Goal: Find specific page/section: Find specific page/section

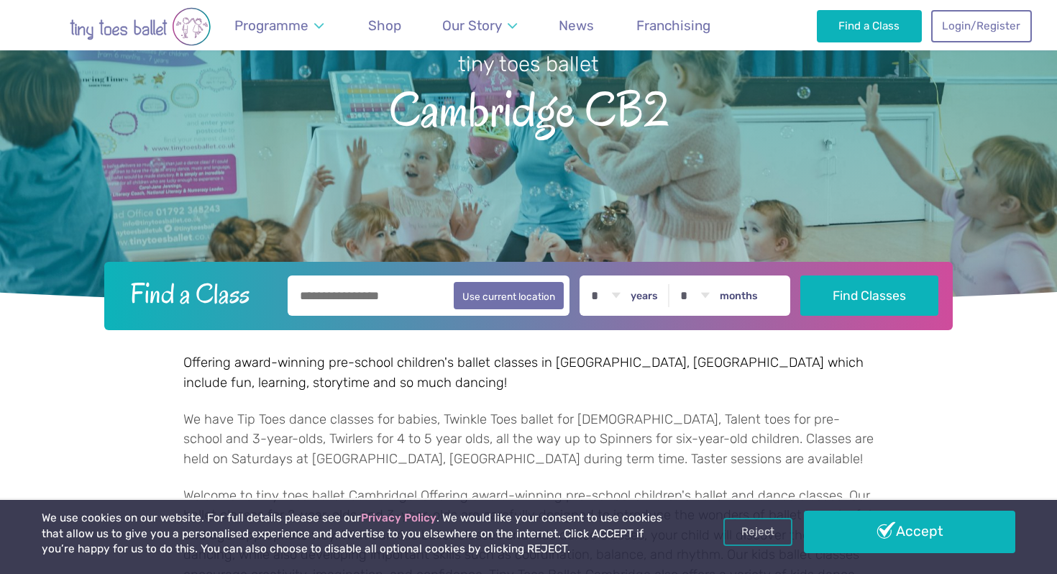
scroll to position [129, 0]
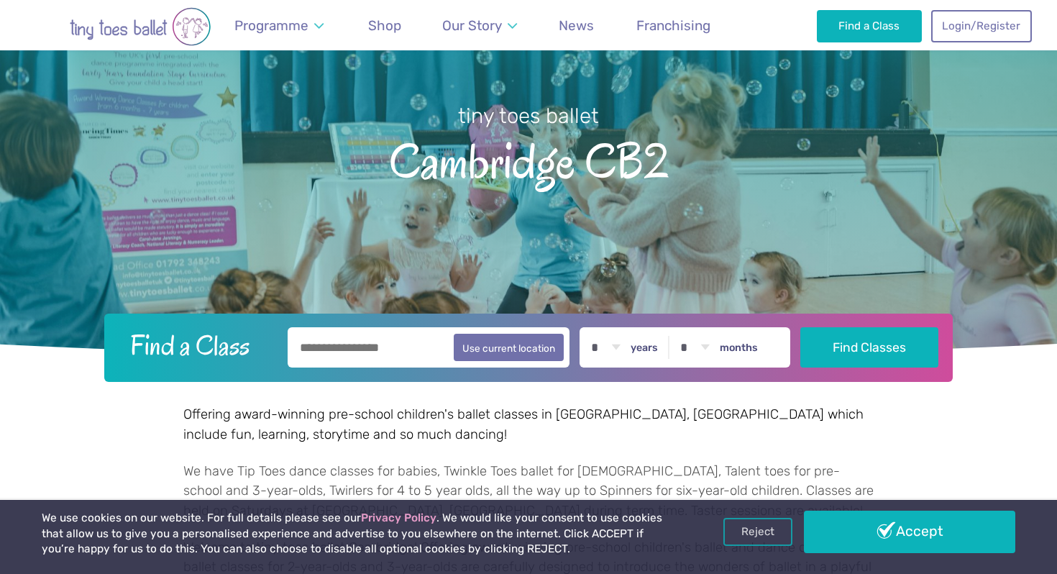
click at [332, 353] on input "text" at bounding box center [429, 347] width 282 height 40
click at [481, 340] on button "Use current location" at bounding box center [509, 346] width 110 height 27
click at [499, 352] on button "Use current location" at bounding box center [509, 346] width 110 height 27
type input "**********"
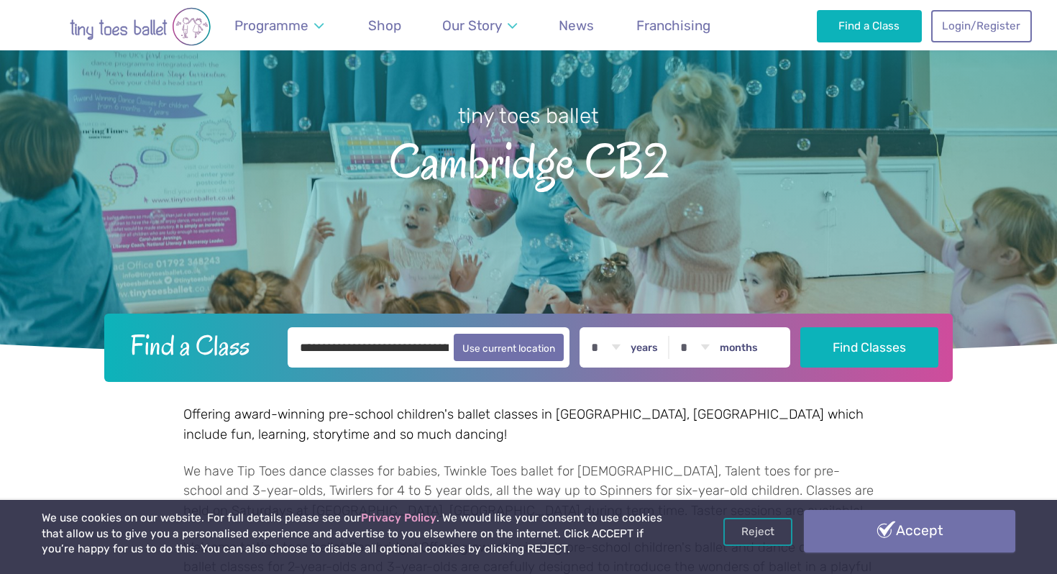
click at [858, 523] on link "Accept" at bounding box center [909, 531] width 211 height 42
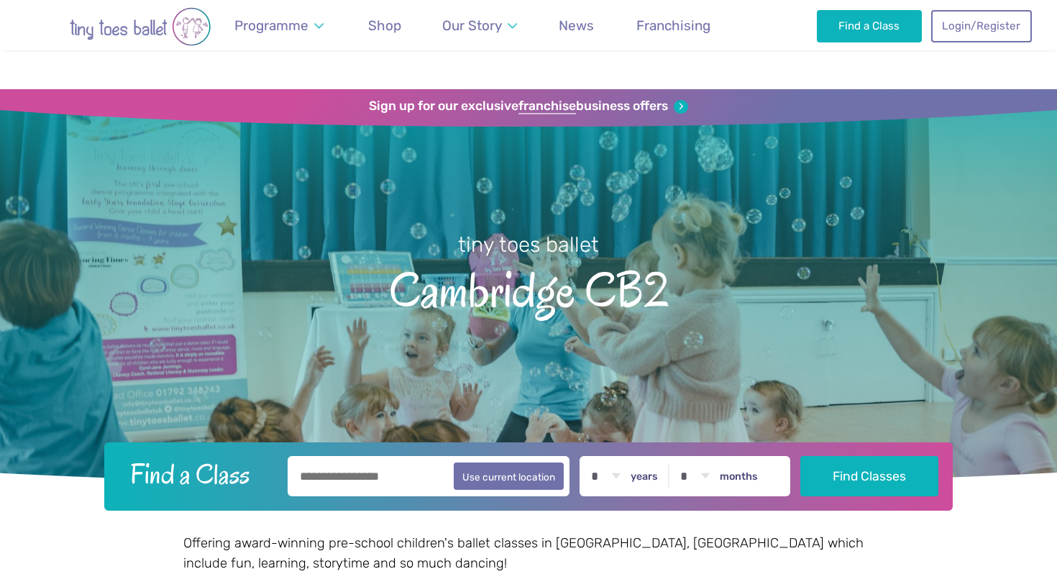
scroll to position [129, 0]
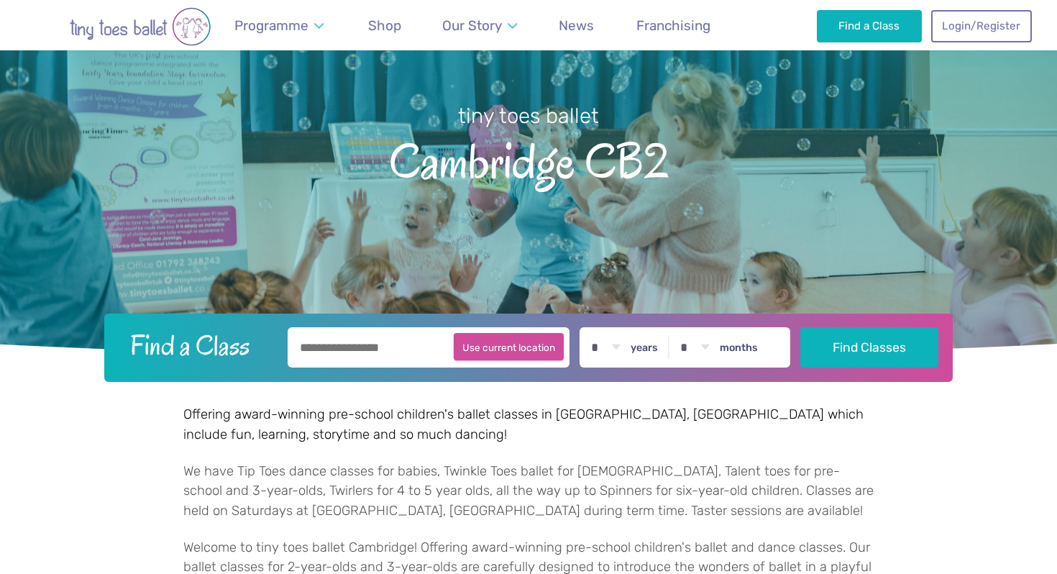
click at [544, 340] on button "Use current location" at bounding box center [509, 346] width 110 height 27
type input "**********"
click at [622, 344] on select "* * * * * * * * * * ** ** **" at bounding box center [605, 347] width 45 height 40
select select "*"
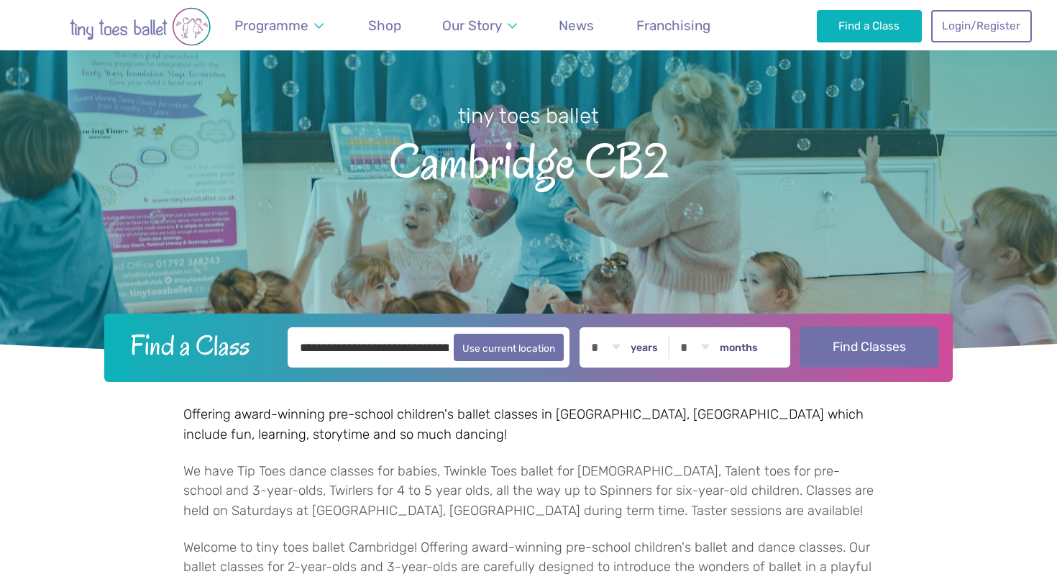
click at [837, 352] on button "Find Classes" at bounding box center [869, 346] width 139 height 40
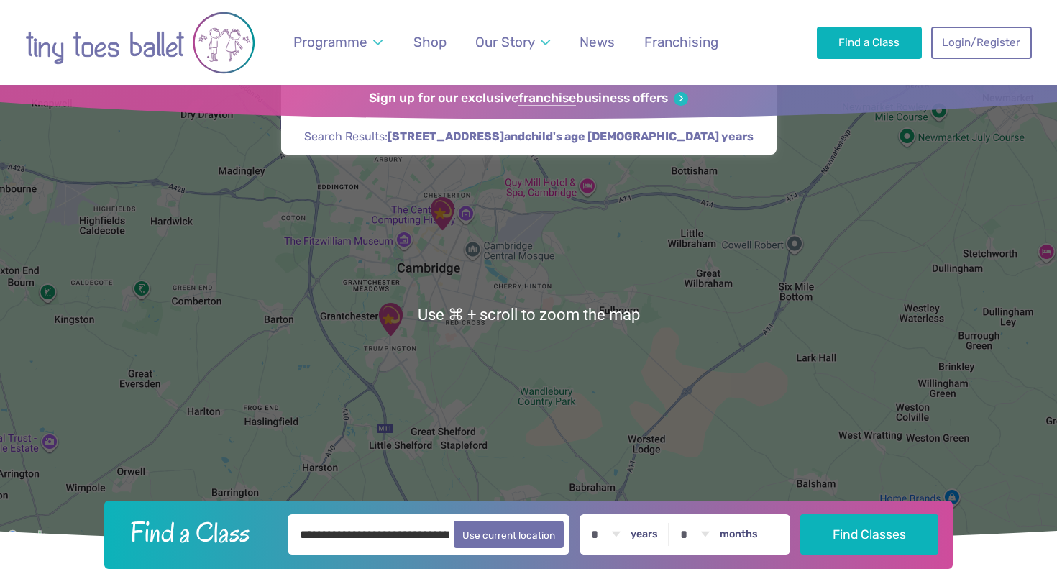
scroll to position [9, 0]
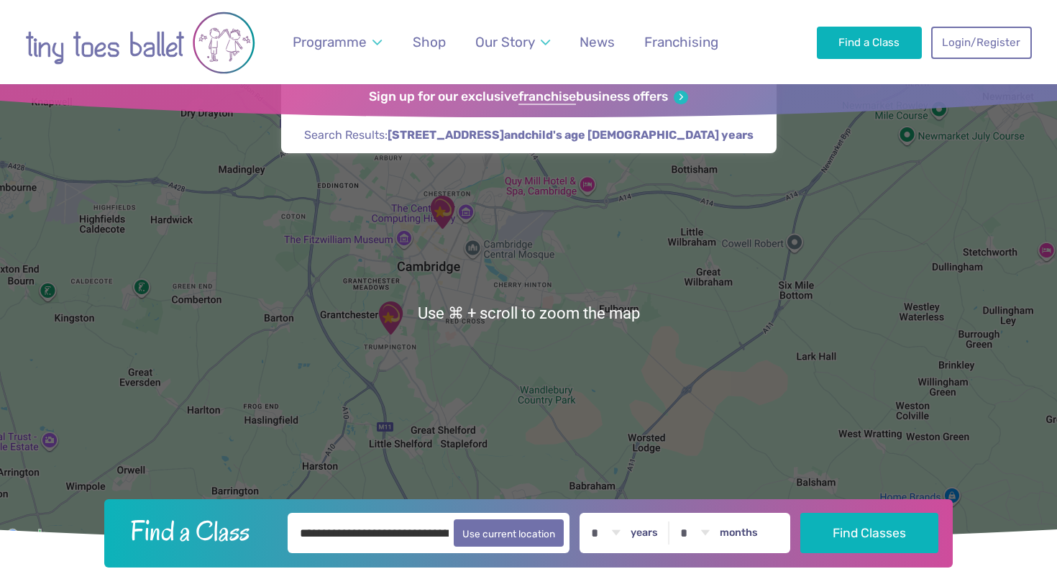
click at [409, 333] on div at bounding box center [528, 312] width 1057 height 465
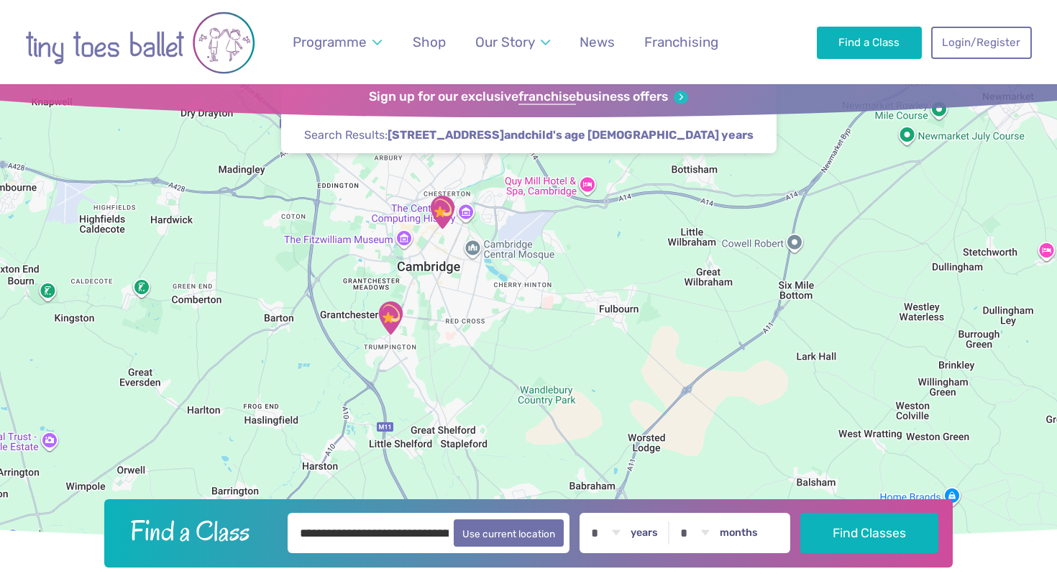
click at [390, 321] on img "Trumpington Village Hall" at bounding box center [390, 318] width 36 height 36
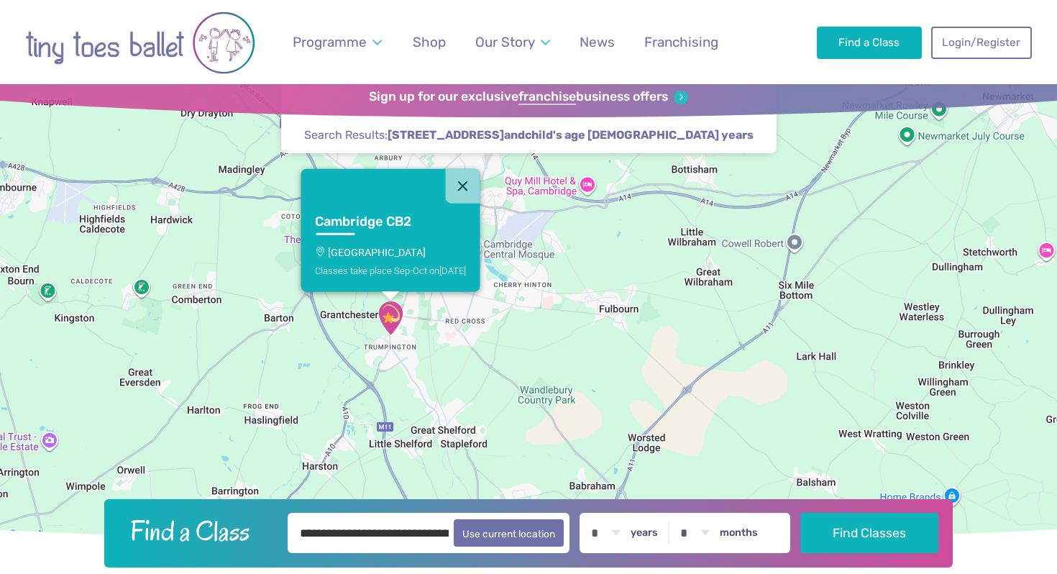
click at [370, 250] on p "[GEOGRAPHIC_DATA]" at bounding box center [390, 252] width 151 height 12
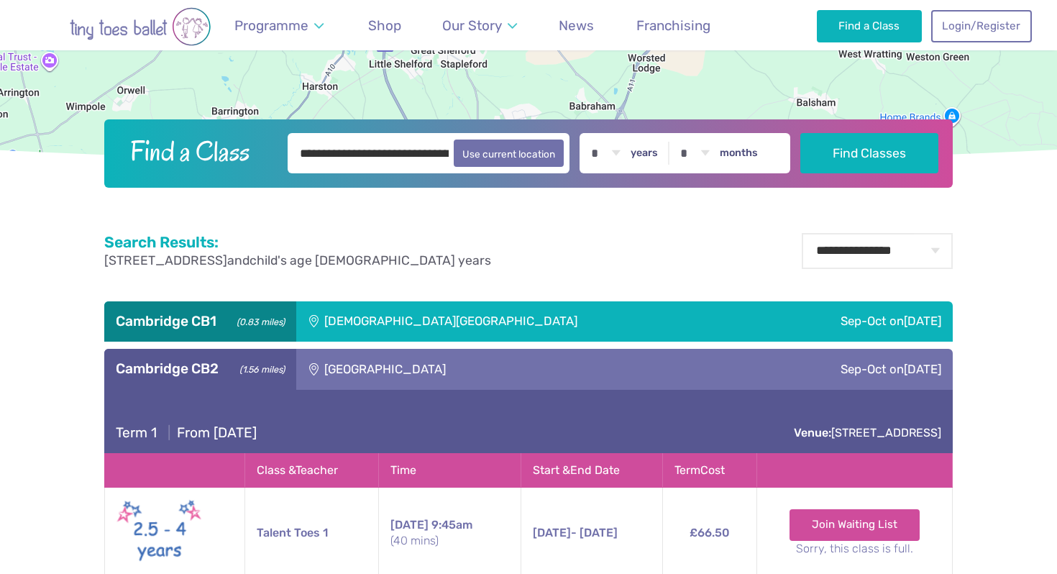
scroll to position [0, 0]
